Goal: Task Accomplishment & Management: Complete application form

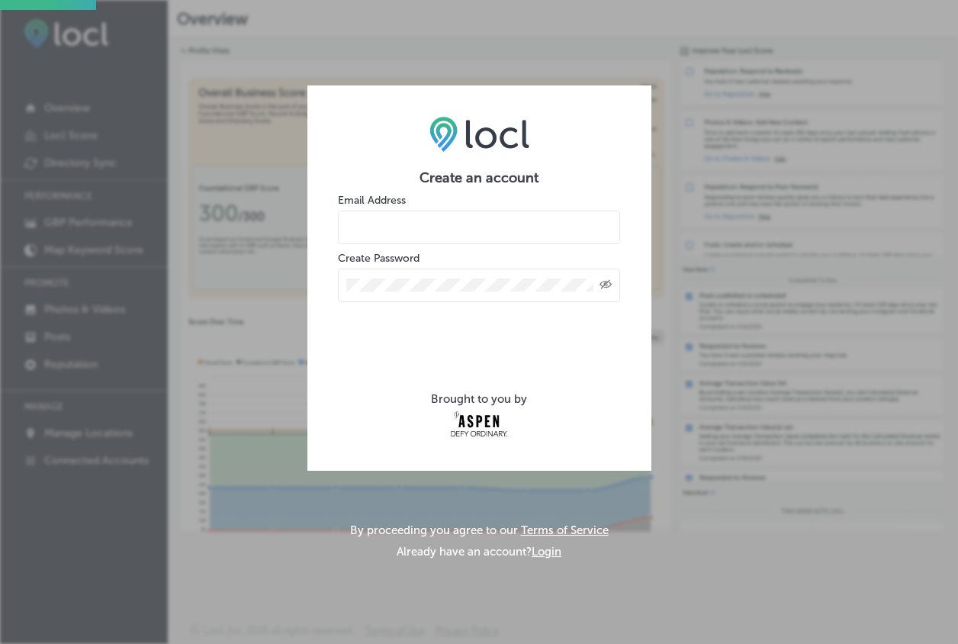
click at [408, 214] on input "email" at bounding box center [479, 227] width 282 height 34
type input "[EMAIL_ADDRESS][DOMAIN_NAME]"
click at [429, 268] on div "Created with Sketch." at bounding box center [479, 285] width 282 height 34
click at [429, 275] on div "Created with Sketch." at bounding box center [479, 285] width 282 height 34
click at [433, 289] on div "Created with Sketch." at bounding box center [479, 285] width 282 height 34
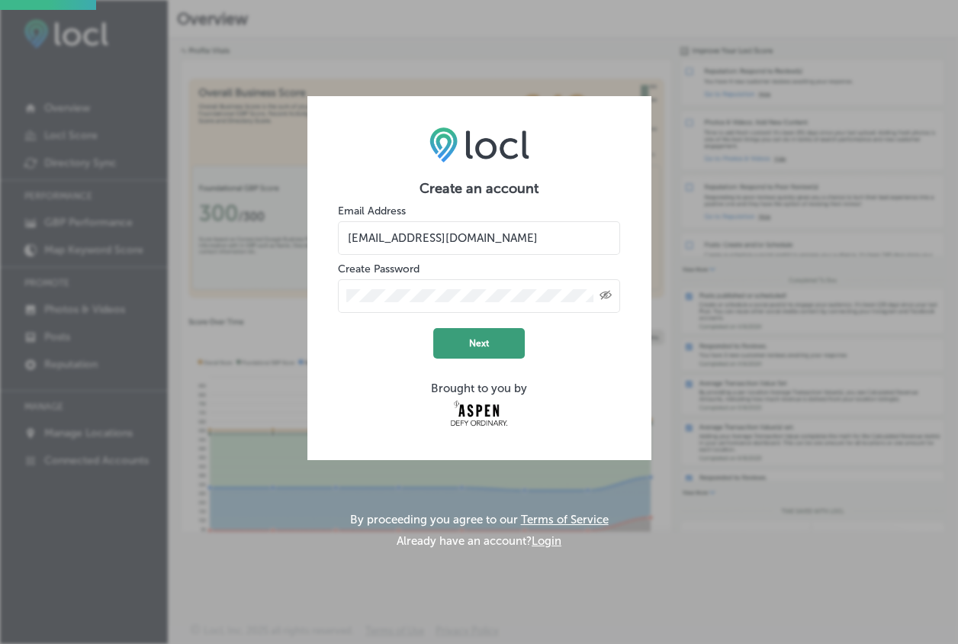
click at [493, 340] on button "Next" at bounding box center [478, 343] width 91 height 30
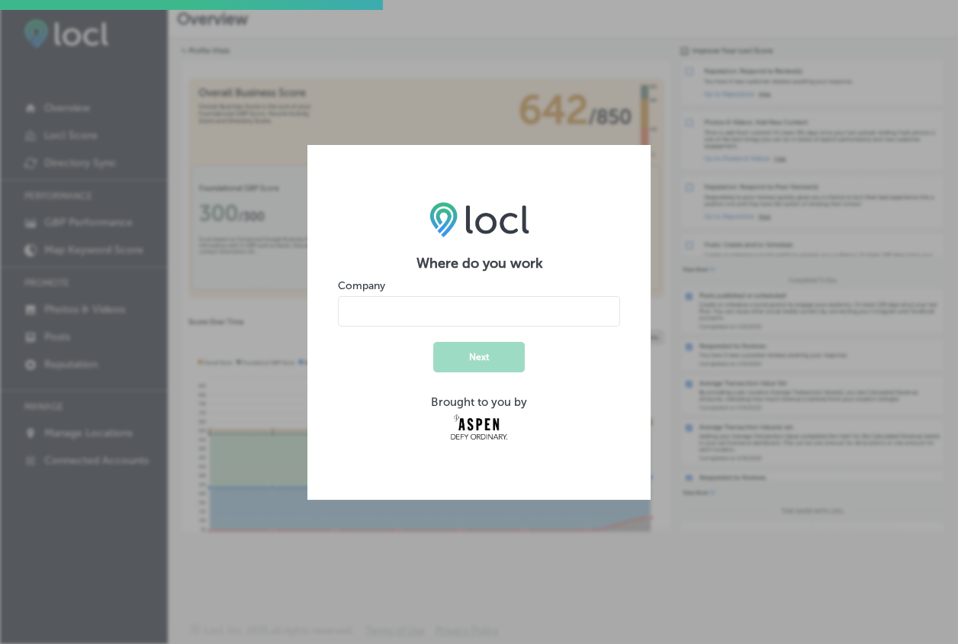
click at [484, 320] on input "name" at bounding box center [479, 311] width 282 height 30
type input "Mountain Flowers of [GEOGRAPHIC_DATA]"
click at [480, 365] on button "Next" at bounding box center [478, 357] width 91 height 30
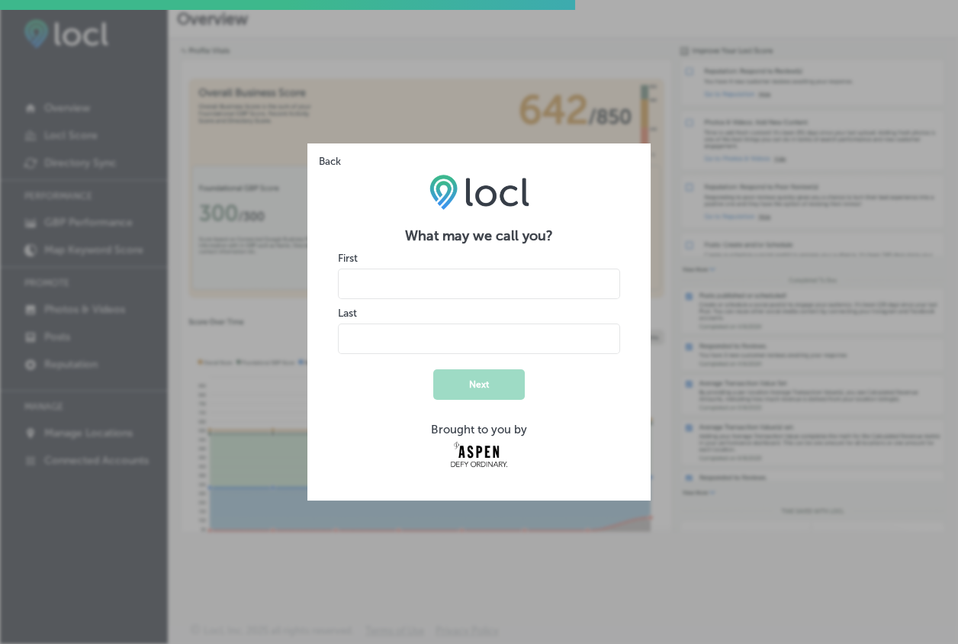
click at [427, 290] on input "name" at bounding box center [479, 283] width 282 height 30
type input "[PERSON_NAME]"
click at [402, 325] on input "name" at bounding box center [479, 338] width 282 height 30
type input "Amit"
click at [509, 393] on button "Next" at bounding box center [478, 384] width 91 height 30
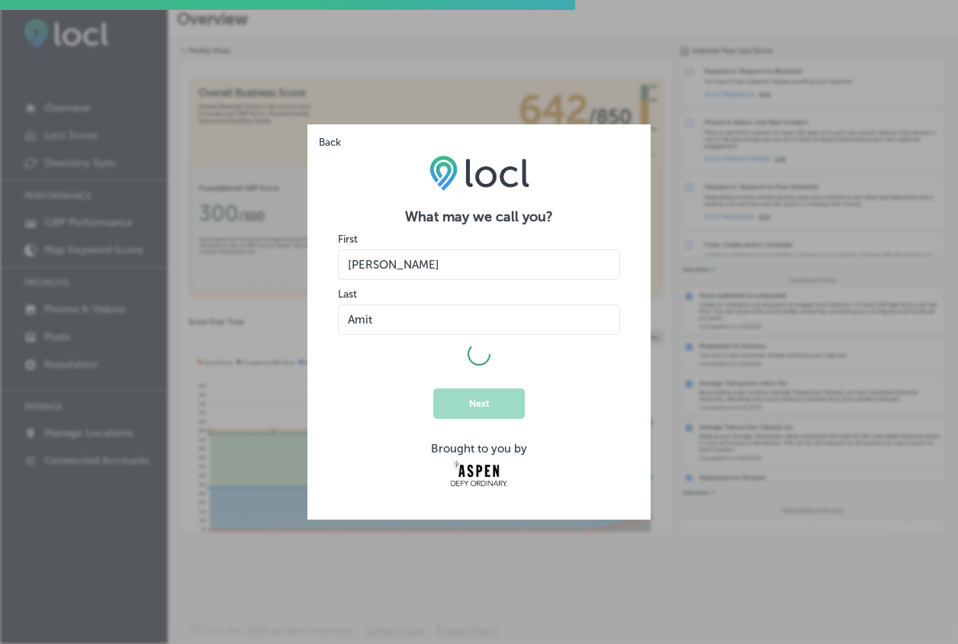
select select "US"
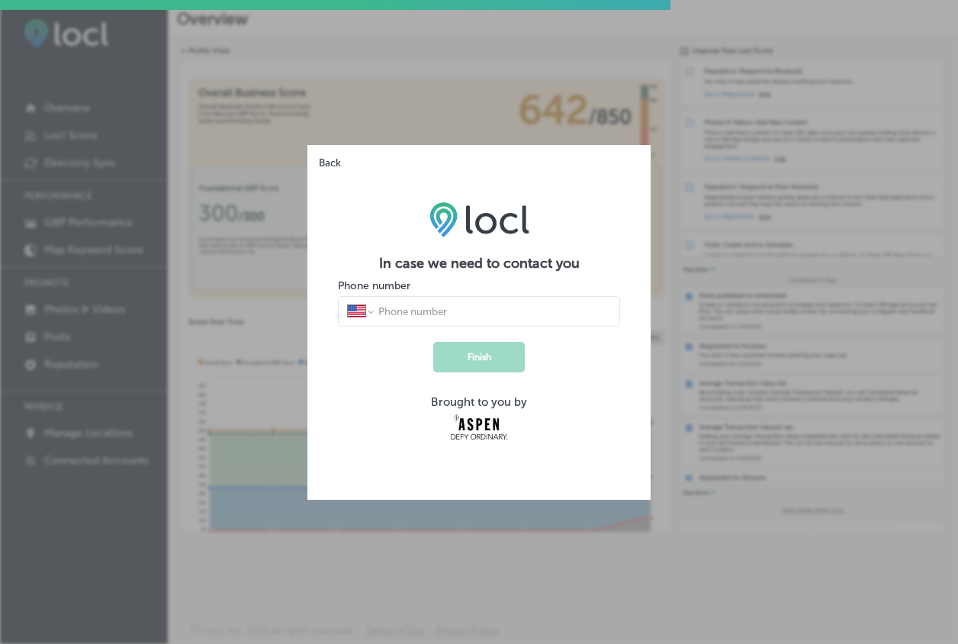
click at [438, 304] on input "tel" at bounding box center [494, 311] width 234 height 14
type input "[PHONE_NUMBER]"
click at [493, 363] on button "Finish" at bounding box center [478, 357] width 91 height 30
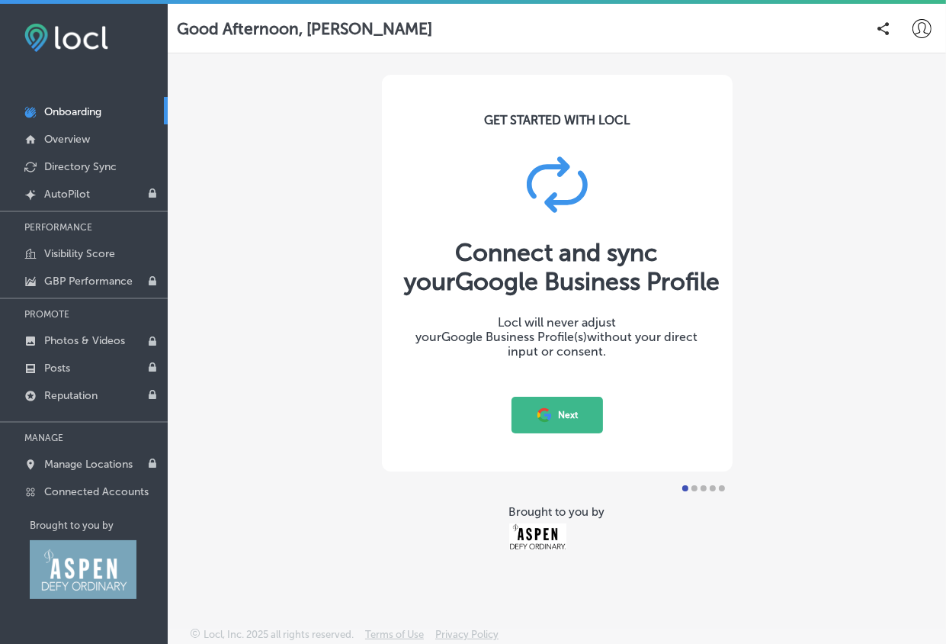
click at [572, 418] on button "Next" at bounding box center [557, 414] width 91 height 37
